Goal: Transaction & Acquisition: Obtain resource

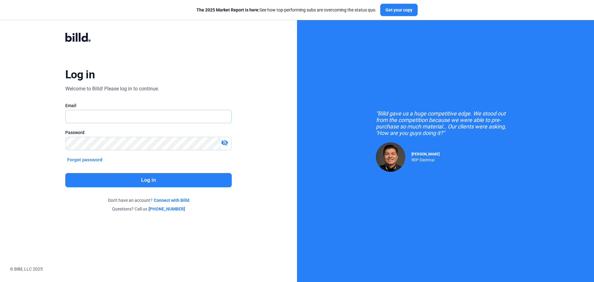
type input "[EMAIL_ADDRESS][DOMAIN_NAME]"
click at [85, 177] on button "Log in" at bounding box center [148, 180] width 167 height 14
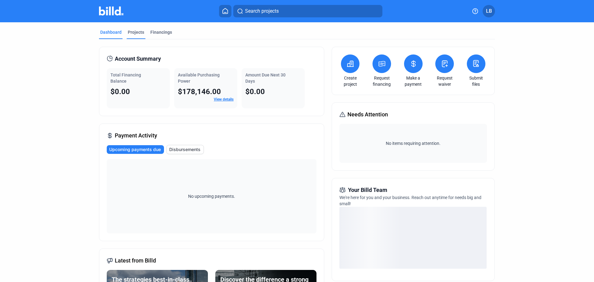
click at [133, 31] on div "Projects" at bounding box center [136, 32] width 16 height 6
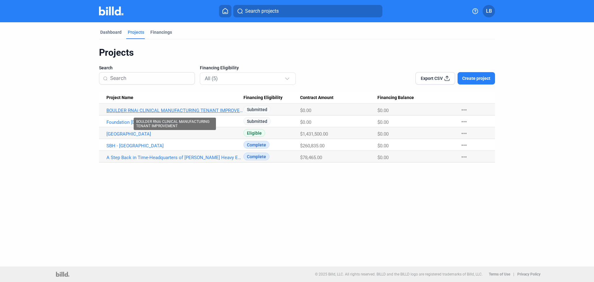
click at [164, 109] on link "BOULDER RNAi CLINICAL MANUFACTURING TENANT IMPROVEMENT" at bounding box center [174, 111] width 137 height 6
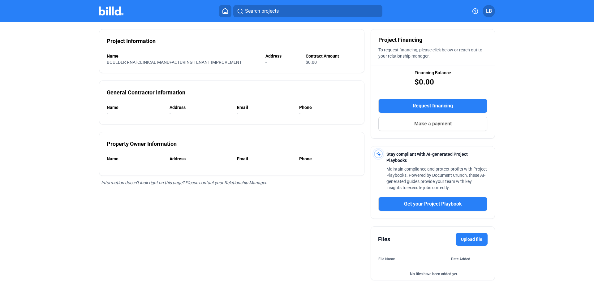
scroll to position [66, 0]
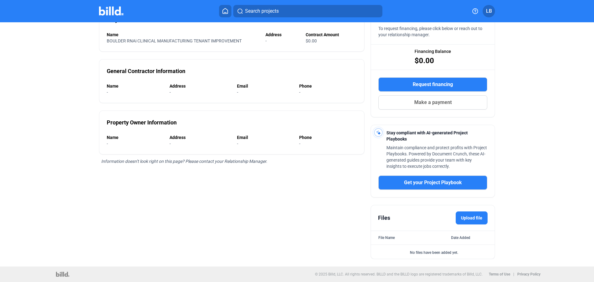
click at [464, 217] on label "Upload file" at bounding box center [472, 217] width 32 height 13
click at [0, 0] on input "Upload file" at bounding box center [0, 0] width 0 height 0
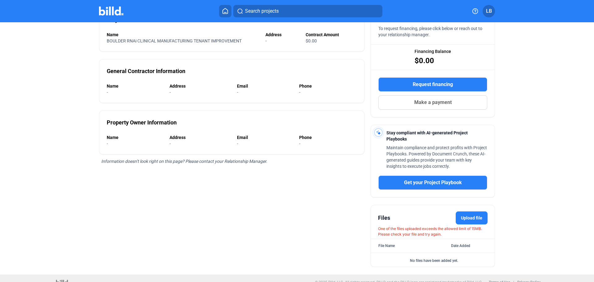
click at [466, 220] on label "Upload file" at bounding box center [472, 217] width 32 height 13
click at [0, 0] on input "Upload file" at bounding box center [0, 0] width 0 height 0
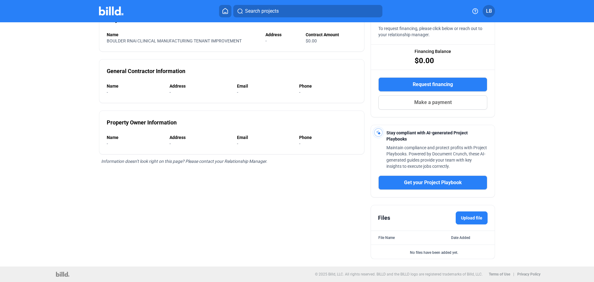
scroll to position [0, 0]
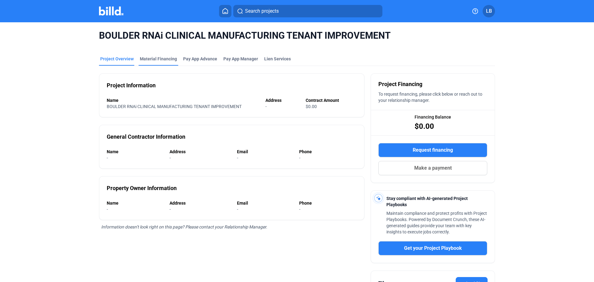
click at [151, 59] on div "Material Financing" at bounding box center [158, 59] width 37 height 6
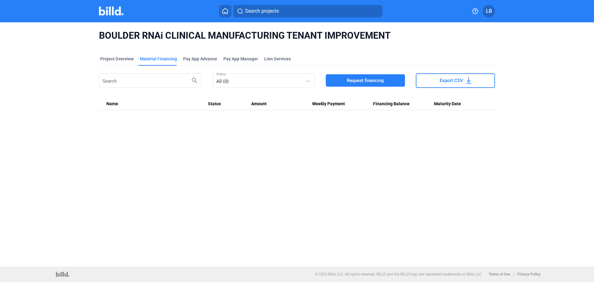
click at [363, 78] on span "Request financing" at bounding box center [365, 80] width 37 height 6
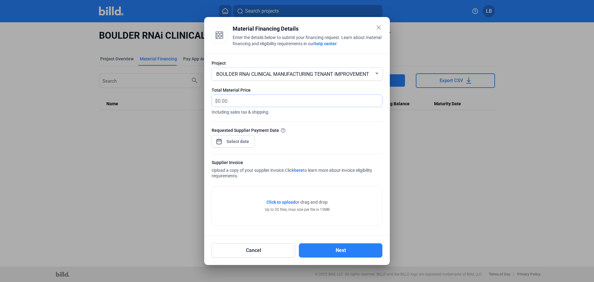
drag, startPoint x: 232, startPoint y: 101, endPoint x: 194, endPoint y: 98, distance: 37.5
click at [194, 98] on div "close Material Financing Details Enter the details below to submit your financi…" at bounding box center [297, 141] width 594 height 282
type input "16,824.35"
click at [238, 141] on div "close Material Financing Details Enter the details below to submit your financi…" at bounding box center [297, 141] width 594 height 282
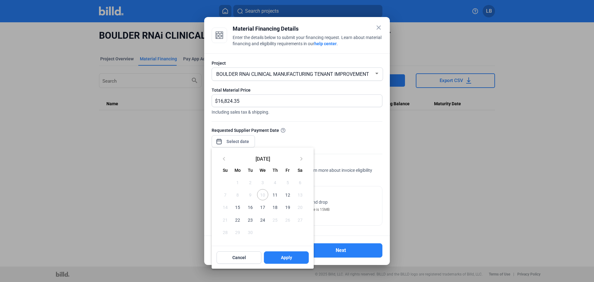
click at [238, 207] on span "15" at bounding box center [237, 207] width 11 height 11
click at [289, 256] on span "Apply" at bounding box center [286, 257] width 11 height 6
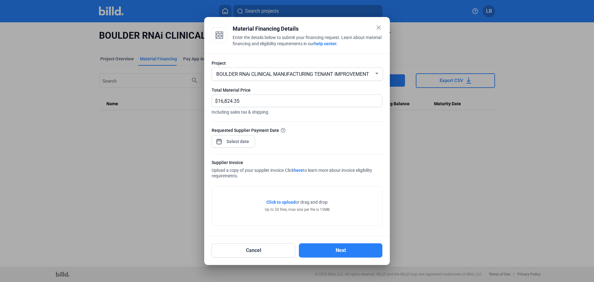
click at [275, 202] on span "Click to upload" at bounding box center [281, 202] width 29 height 5
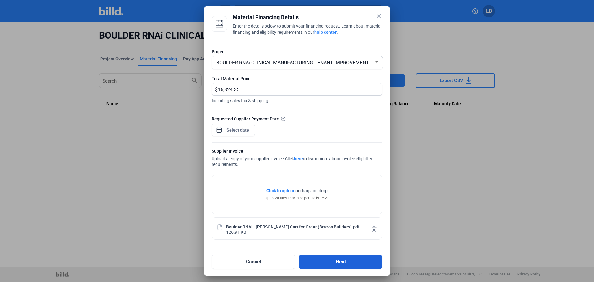
click at [317, 263] on button "Next" at bounding box center [341, 262] width 84 height 14
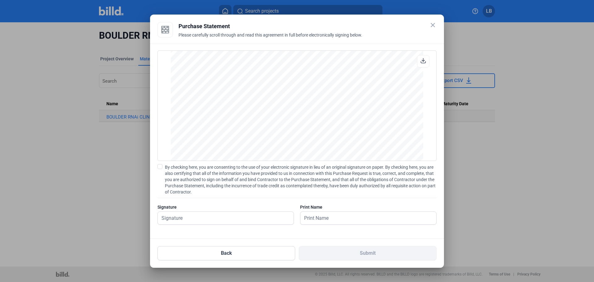
scroll to position [514, 0]
click at [159, 166] on span at bounding box center [160, 166] width 5 height 5
click at [0, 0] on input "By checking here, you are consenting to the use of your electronic signature in…" at bounding box center [0, 0] width 0 height 0
click at [162, 218] on input "text" at bounding box center [222, 218] width 129 height 13
type input "Leacia Brilliant"
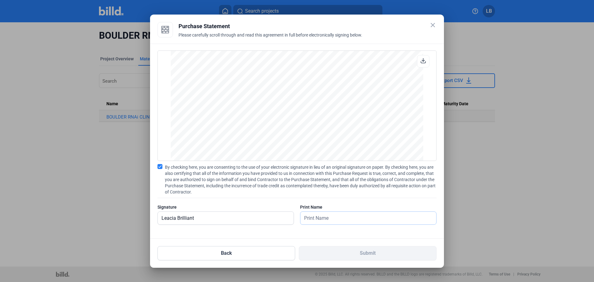
type input "Leacia Brilliant"
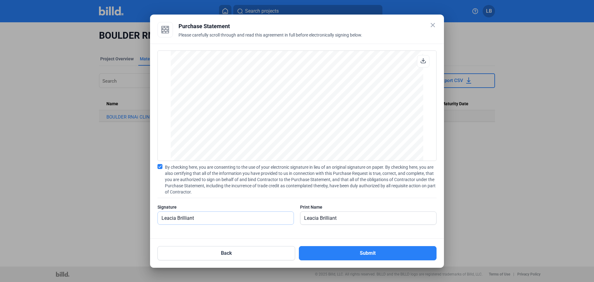
click at [177, 217] on input "Leacia Brilliant" at bounding box center [226, 218] width 136 height 13
type input "Leacia R. Brilliant"
click at [320, 217] on input "Leacia Brilliant" at bounding box center [365, 218] width 129 height 13
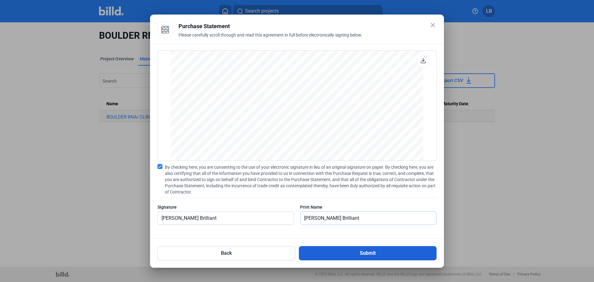
type input "Leacia R. Brilliant"
click at [327, 256] on button "Submit" at bounding box center [368, 253] width 138 height 14
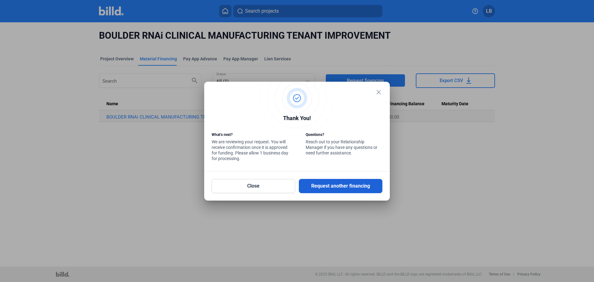
click at [327, 186] on button "Request another financing" at bounding box center [341, 186] width 84 height 14
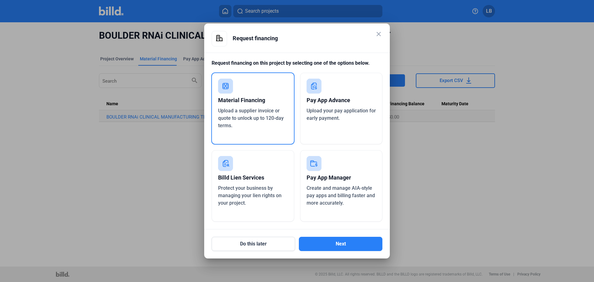
click at [259, 104] on div "Material Financing" at bounding box center [253, 100] width 70 height 14
click at [343, 243] on button "Next" at bounding box center [341, 244] width 84 height 14
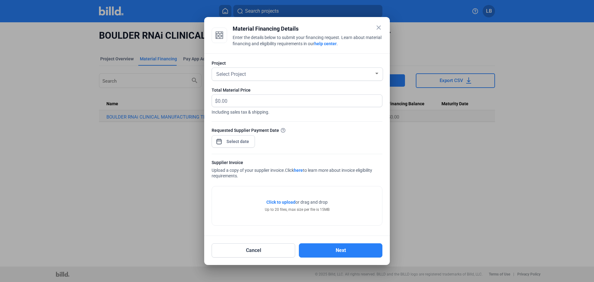
click at [261, 76] on div "Select Project" at bounding box center [294, 73] width 159 height 9
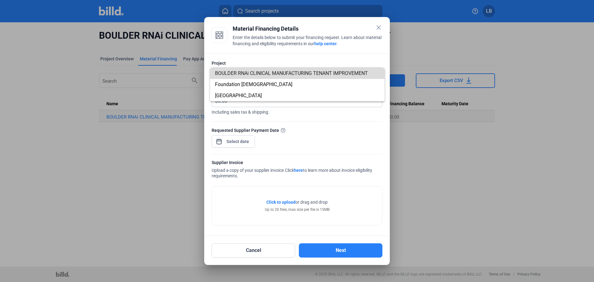
click at [243, 72] on span "BOULDER RNAi CLINICAL MANUFACTURING TENANT IMPROVEMENT" at bounding box center [291, 73] width 153 height 6
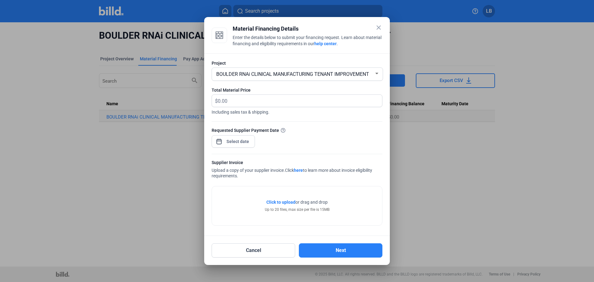
click at [217, 102] on span "$" at bounding box center [215, 100] width 6 height 10
click at [218, 101] on input "text" at bounding box center [296, 101] width 157 height 12
type input "19,151.61"
click at [236, 143] on div "close Material Financing Details Enter the details below to submit your financi…" at bounding box center [297, 141] width 594 height 282
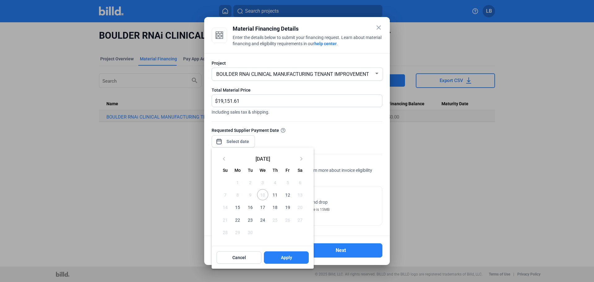
click at [239, 207] on span "15" at bounding box center [237, 207] width 11 height 11
click at [284, 258] on span "Apply" at bounding box center [286, 257] width 11 height 6
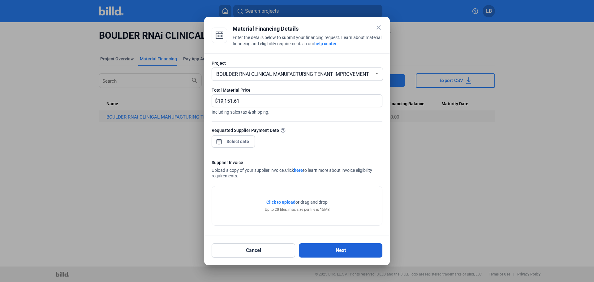
click at [337, 249] on button "Next" at bounding box center [341, 250] width 84 height 14
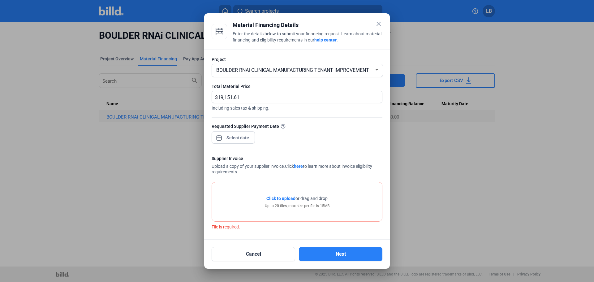
click at [274, 196] on span "Click to upload" at bounding box center [281, 198] width 29 height 5
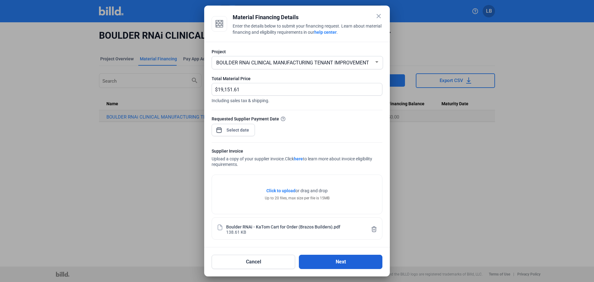
click at [349, 262] on button "Next" at bounding box center [341, 262] width 84 height 14
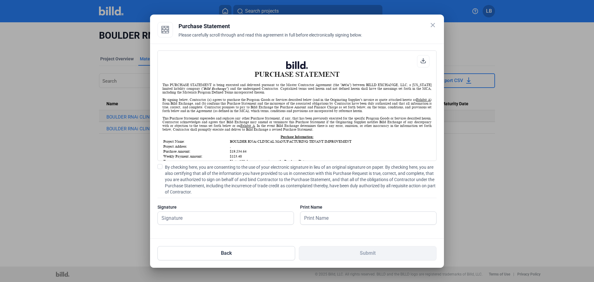
scroll to position [0, 0]
click at [159, 167] on span at bounding box center [160, 166] width 5 height 5
click at [0, 0] on input "By checking here, you are consenting to the use of your electronic signature in…" at bounding box center [0, 0] width 0 height 0
click at [162, 219] on input "text" at bounding box center [222, 218] width 129 height 13
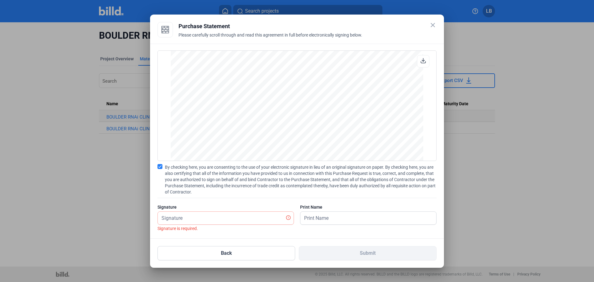
scroll to position [514, 0]
click at [167, 218] on input "text" at bounding box center [226, 218] width 136 height 13
type input "Leacia R. Brilliant"
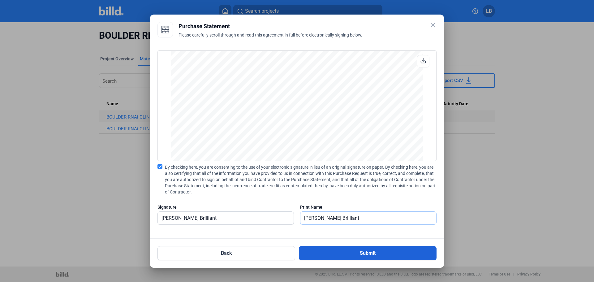
type input "Leacia R. Brilliant"
click at [337, 253] on button "Submit" at bounding box center [368, 253] width 138 height 14
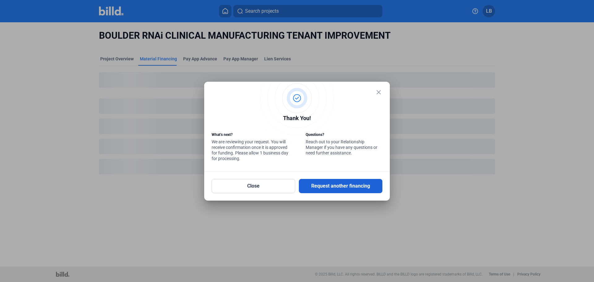
click at [345, 185] on button "Request another financing" at bounding box center [341, 186] width 84 height 14
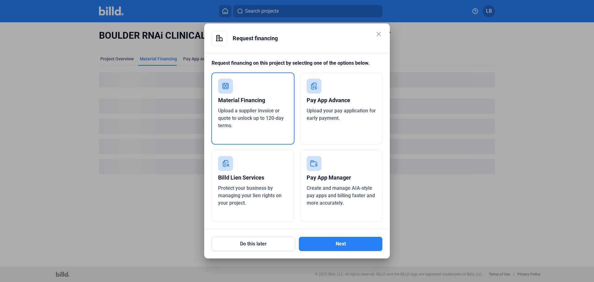
click at [223, 85] on icon at bounding box center [226, 86] width 6 height 6
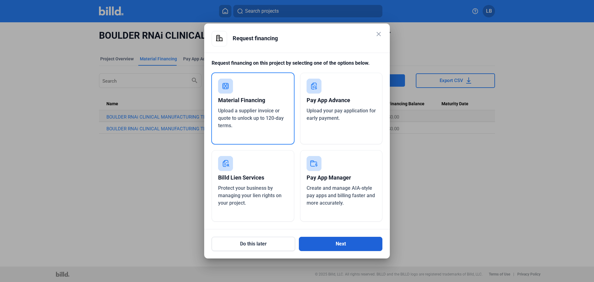
click at [329, 243] on button "Next" at bounding box center [341, 244] width 84 height 14
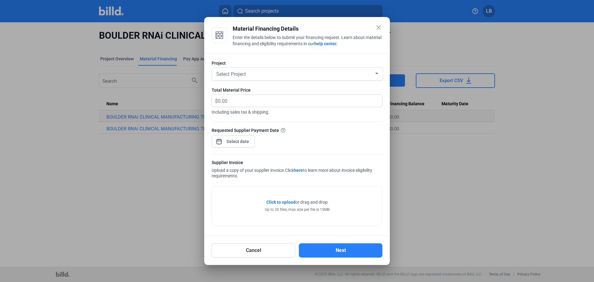
click at [265, 72] on div "Select Project" at bounding box center [294, 73] width 159 height 9
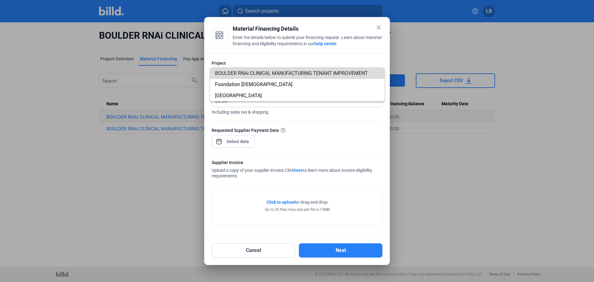
click at [245, 73] on span "BOULDER RNAi CLINICAL MANUFACTURING TENANT IMPROVEMENT" at bounding box center [291, 73] width 153 height 6
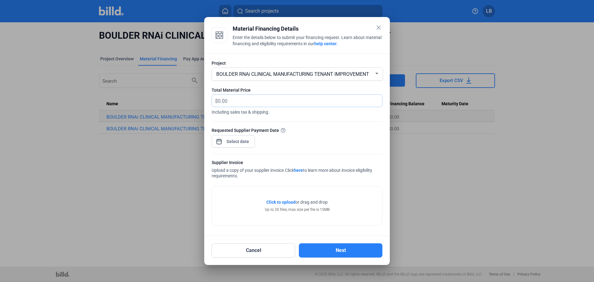
click at [230, 101] on input "text" at bounding box center [300, 101] width 164 height 12
type input "4,547.49"
click at [234, 141] on div "close Material Financing Details Enter the details below to submit your financi…" at bounding box center [297, 141] width 594 height 282
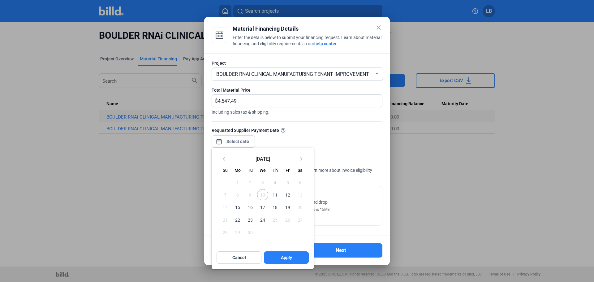
click at [237, 206] on span "15" at bounding box center [237, 207] width 11 height 11
click at [285, 257] on span "Apply" at bounding box center [286, 257] width 11 height 6
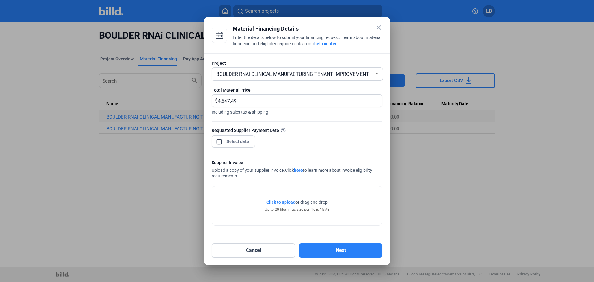
click at [273, 202] on span "Click to upload" at bounding box center [281, 202] width 29 height 5
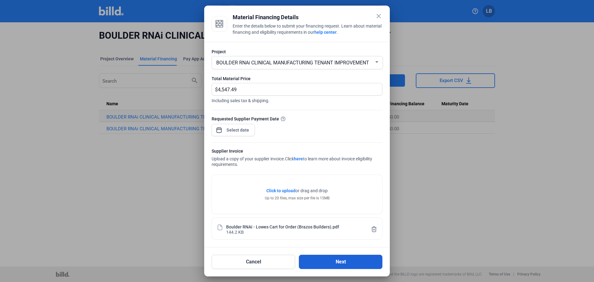
click at [338, 264] on button "Next" at bounding box center [341, 262] width 84 height 14
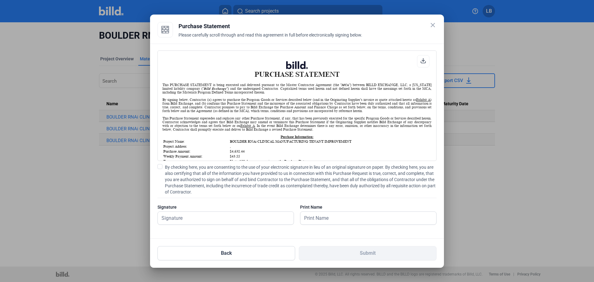
click at [160, 167] on span at bounding box center [160, 166] width 5 height 5
click at [0, 0] on input "By checking here, you are consenting to the use of your electronic signature in…" at bounding box center [0, 0] width 0 height 0
click at [163, 218] on input "text" at bounding box center [222, 218] width 129 height 13
type input "Leacia R. Brilliant"
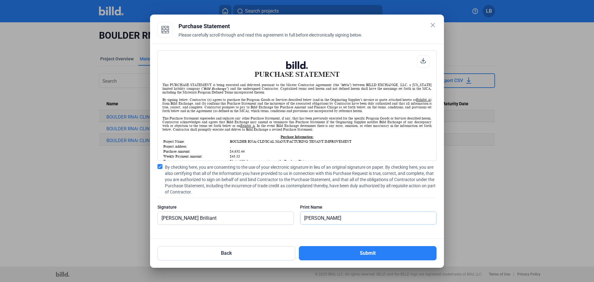
type input "Leacia R. Brilliant"
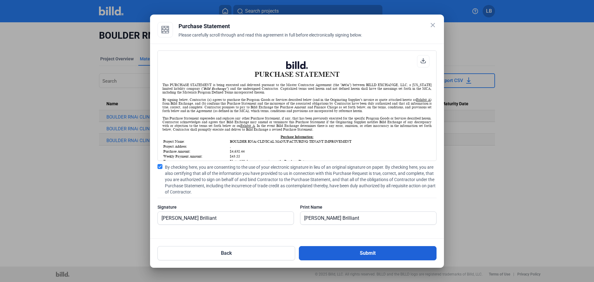
click at [323, 255] on button "Submit" at bounding box center [368, 253] width 138 height 14
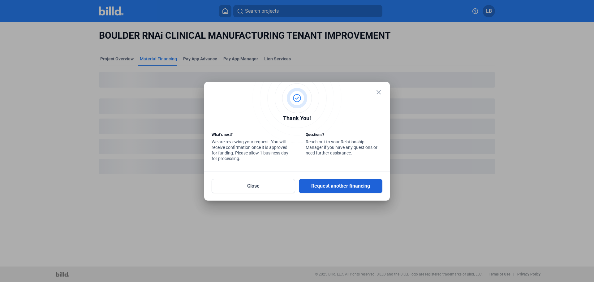
click at [342, 185] on button "Request another financing" at bounding box center [341, 186] width 84 height 14
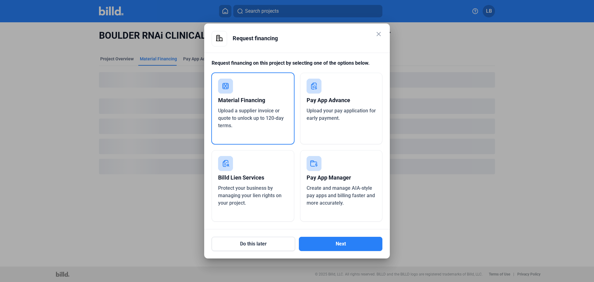
click at [223, 83] on icon at bounding box center [226, 86] width 6 height 6
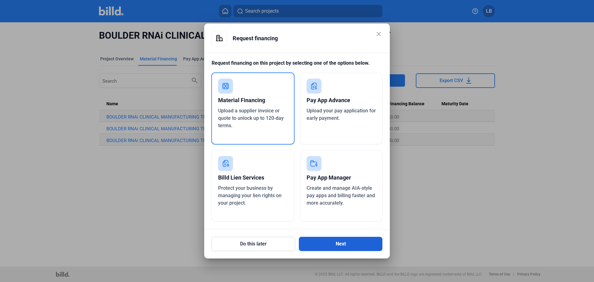
click at [358, 246] on button "Next" at bounding box center [341, 244] width 84 height 14
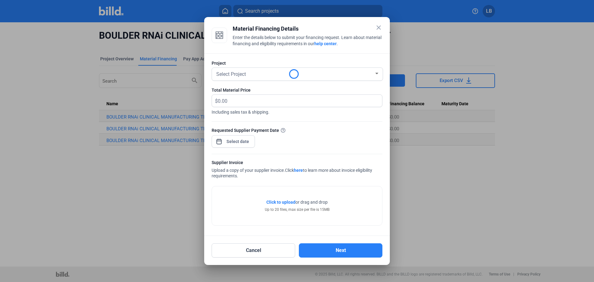
click at [246, 76] on span "Select Project" at bounding box center [231, 74] width 30 height 6
click at [262, 75] on div "Select Project" at bounding box center [294, 73] width 159 height 9
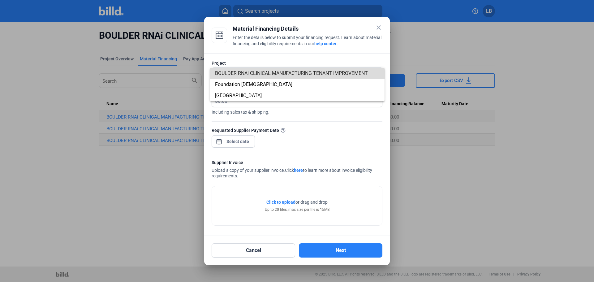
click at [243, 76] on span "BOULDER RNAi CLINICAL MANUFACTURING TENANT IMPROVEMENT" at bounding box center [291, 73] width 153 height 6
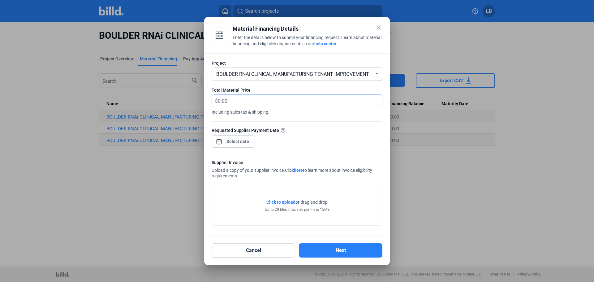
click at [223, 101] on input "text" at bounding box center [296, 101] width 157 height 12
type input "3,423.45"
click at [235, 139] on div "close Material Financing Details Enter the details below to submit your financi…" at bounding box center [297, 141] width 594 height 282
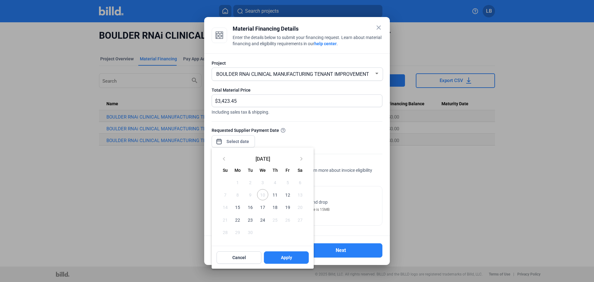
click at [238, 207] on span "15" at bounding box center [237, 207] width 11 height 11
click at [288, 258] on span "Apply" at bounding box center [286, 257] width 11 height 6
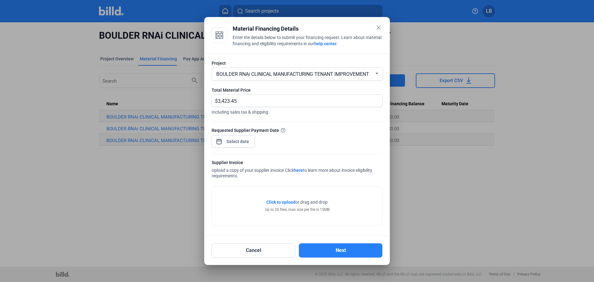
click at [273, 200] on span "Click to upload" at bounding box center [281, 202] width 29 height 5
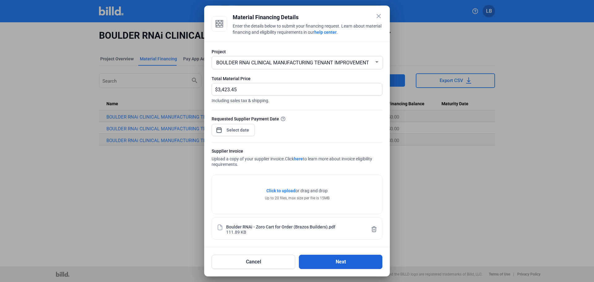
click at [339, 261] on button "Next" at bounding box center [341, 262] width 84 height 14
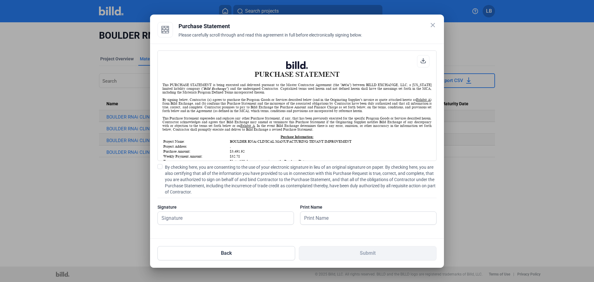
scroll to position [0, 0]
click at [172, 218] on input "text" at bounding box center [226, 218] width 136 height 13
type input "Leacia R. Brilliant"
click at [346, 217] on input "Leacia R. Brilliant" at bounding box center [365, 218] width 129 height 13
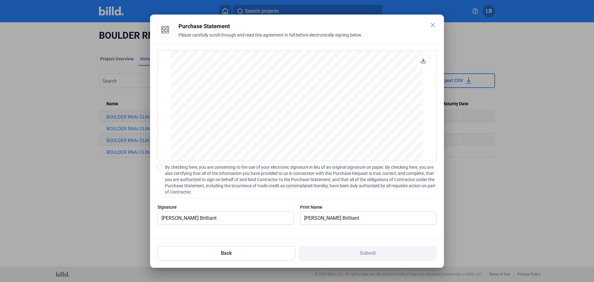
scroll to position [514, 0]
click at [346, 219] on input "Leacia R. Brilliant" at bounding box center [369, 218] width 136 height 13
click at [159, 166] on span at bounding box center [160, 166] width 5 height 5
click at [0, 0] on input "By checking here, you are consenting to the use of your electronic signature in…" at bounding box center [0, 0] width 0 height 0
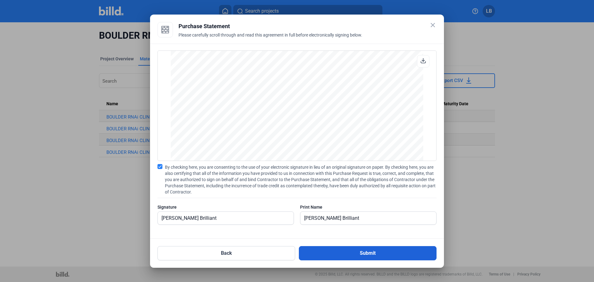
click at [326, 254] on button "Submit" at bounding box center [368, 253] width 138 height 14
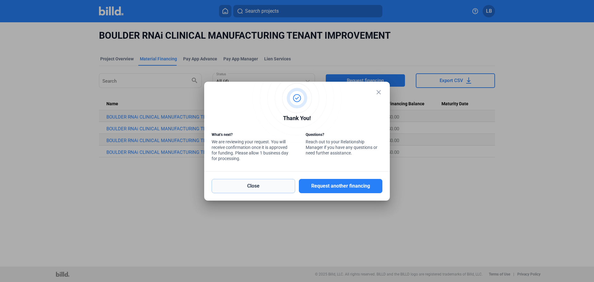
click at [253, 186] on button "Close" at bounding box center [254, 186] width 84 height 14
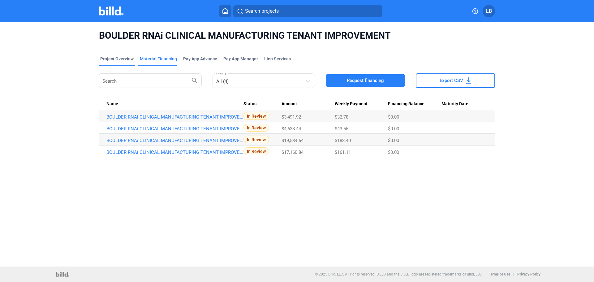
click at [120, 56] on div "Project Overview" at bounding box center [116, 59] width 33 height 6
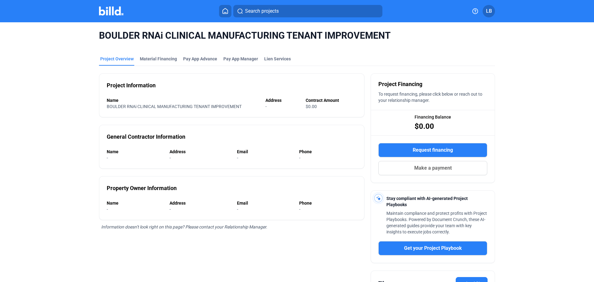
click at [491, 11] on span "LB" at bounding box center [489, 10] width 6 height 7
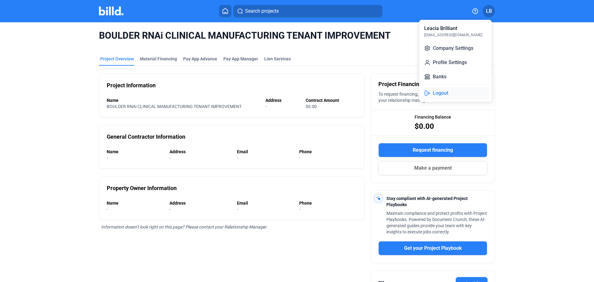
click at [441, 95] on button "Logout" at bounding box center [455, 93] width 67 height 12
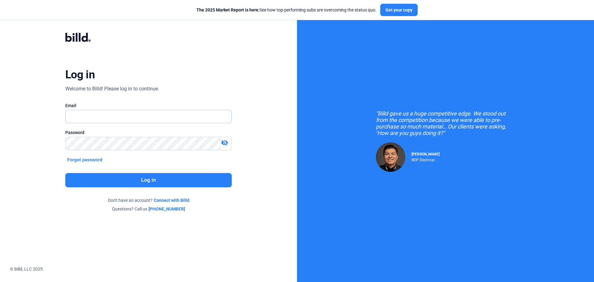
type input "[EMAIL_ADDRESS][DOMAIN_NAME]"
click at [107, 179] on button "Log in" at bounding box center [148, 180] width 167 height 14
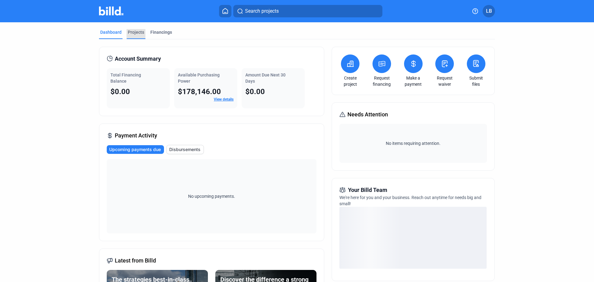
click at [135, 32] on div "Projects" at bounding box center [136, 32] width 16 height 6
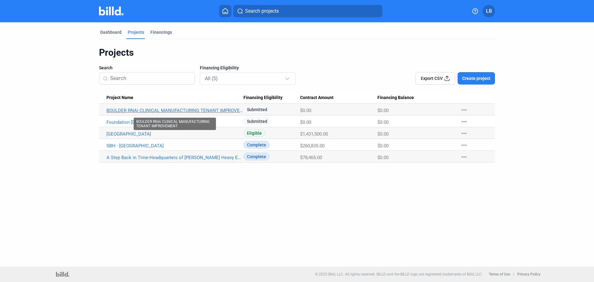
click at [139, 108] on link "BOULDER RNAi CLINICAL MANUFACTURING TENANT IMPROVEMENT" at bounding box center [174, 111] width 137 height 6
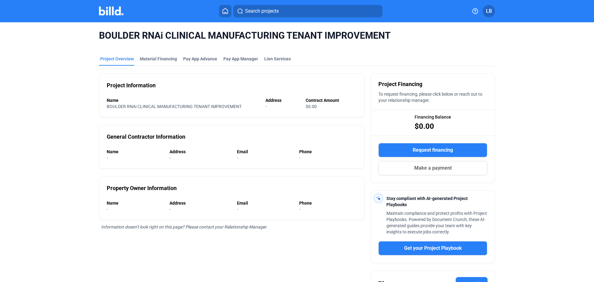
scroll to position [66, 0]
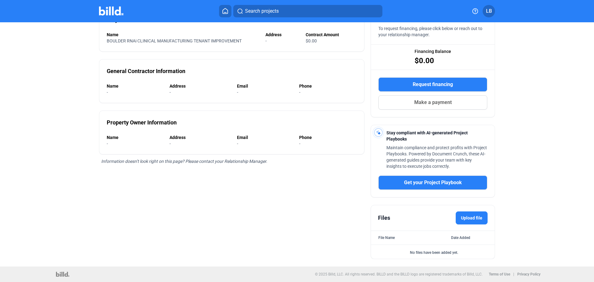
click at [467, 214] on label "Upload file" at bounding box center [472, 217] width 32 height 13
click at [0, 0] on input "Upload file" at bounding box center [0, 0] width 0 height 0
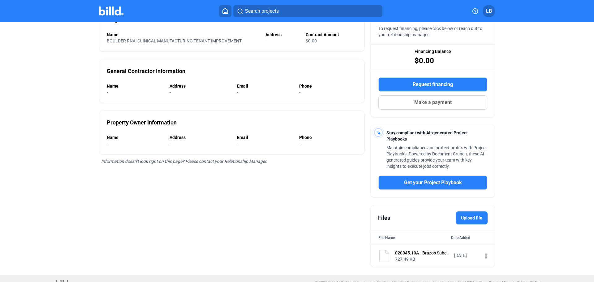
click at [591, 138] on mat-sidenav-content "BOULDER RNAi CLINICAL MANUFACTURING TENANT IMPROVEMENT Project Overview Materia…" at bounding box center [297, 152] width 594 height 260
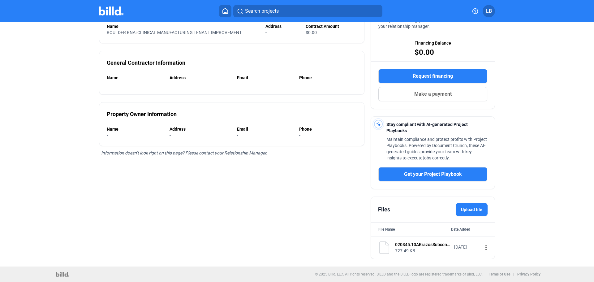
click at [474, 209] on label "Upload file" at bounding box center [472, 209] width 32 height 13
click at [0, 0] on input "Upload file" at bounding box center [0, 0] width 0 height 0
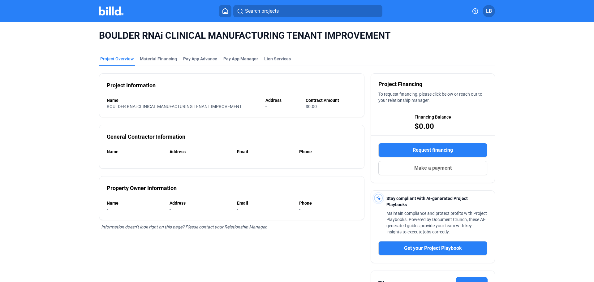
click at [110, 58] on div "Project Overview" at bounding box center [116, 59] width 33 height 6
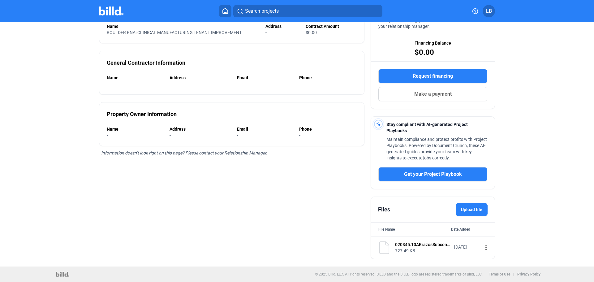
click at [483, 246] on mat-icon "more_vert" at bounding box center [486, 247] width 7 height 7
click at [535, 218] on div at bounding box center [297, 141] width 594 height 282
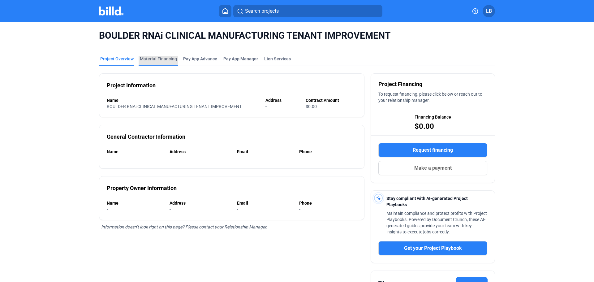
click at [150, 57] on div "Material Financing" at bounding box center [158, 59] width 37 height 6
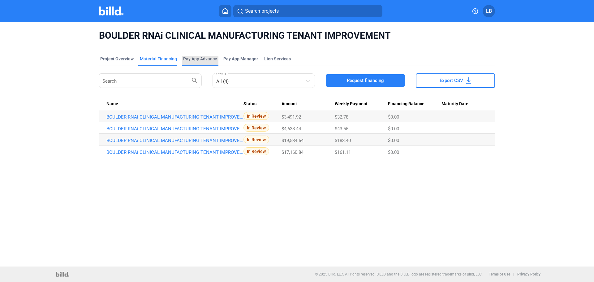
click at [197, 59] on div "Pay App Advance" at bounding box center [200, 59] width 34 height 6
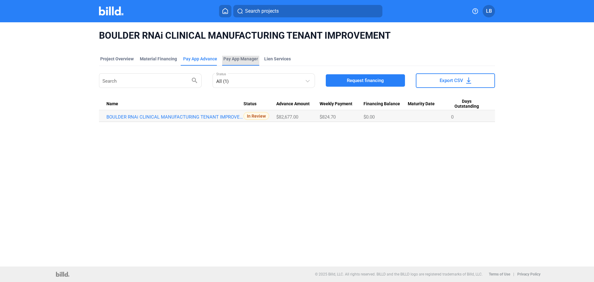
click at [237, 57] on span "Pay App Manager" at bounding box center [241, 59] width 35 height 6
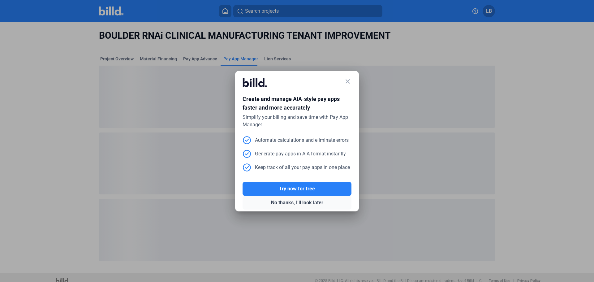
click at [285, 202] on button "No thanks, I'll look later" at bounding box center [297, 203] width 109 height 14
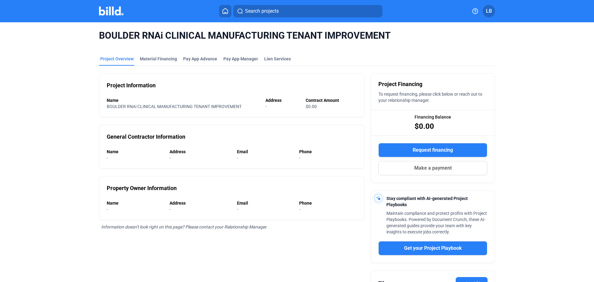
click at [486, 11] on button "LB" at bounding box center [489, 11] width 12 height 12
click at [443, 95] on button "Logout" at bounding box center [458, 95] width 67 height 12
